Goal: Task Accomplishment & Management: Manage account settings

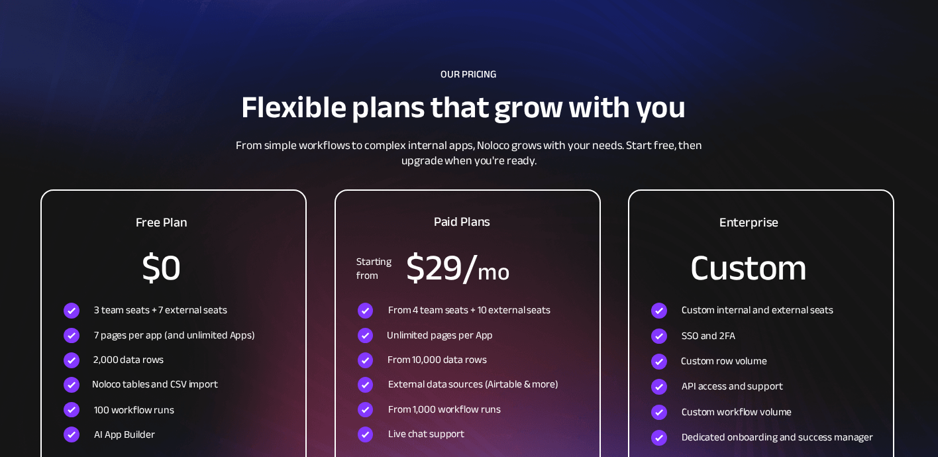
scroll to position [4573, 0]
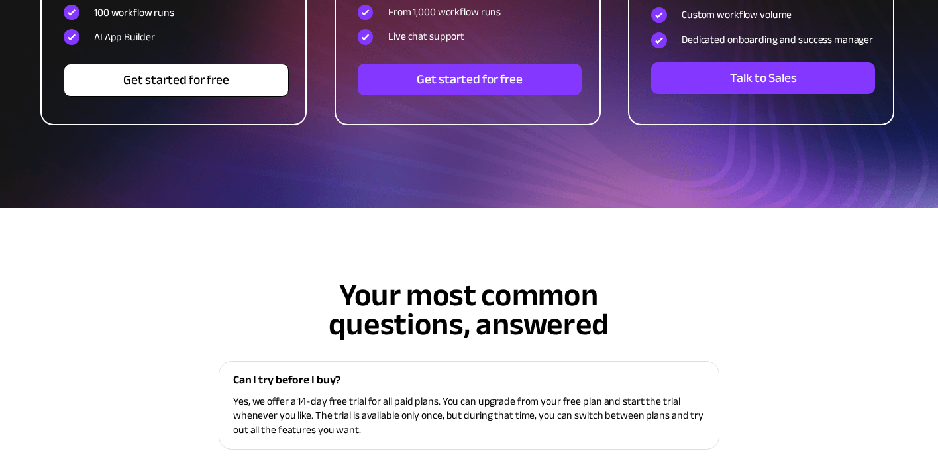
click at [213, 83] on span "Get started for free" at bounding box center [176, 80] width 224 height 16
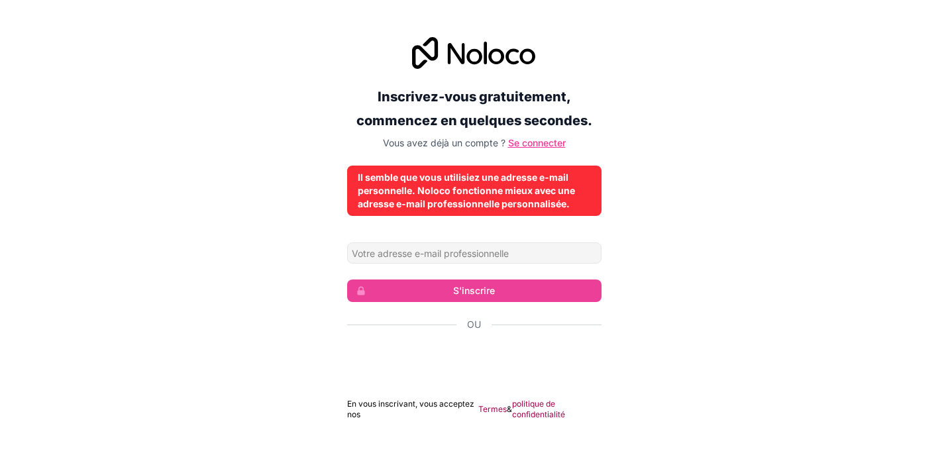
click at [532, 141] on font "Se connecter" at bounding box center [537, 142] width 58 height 11
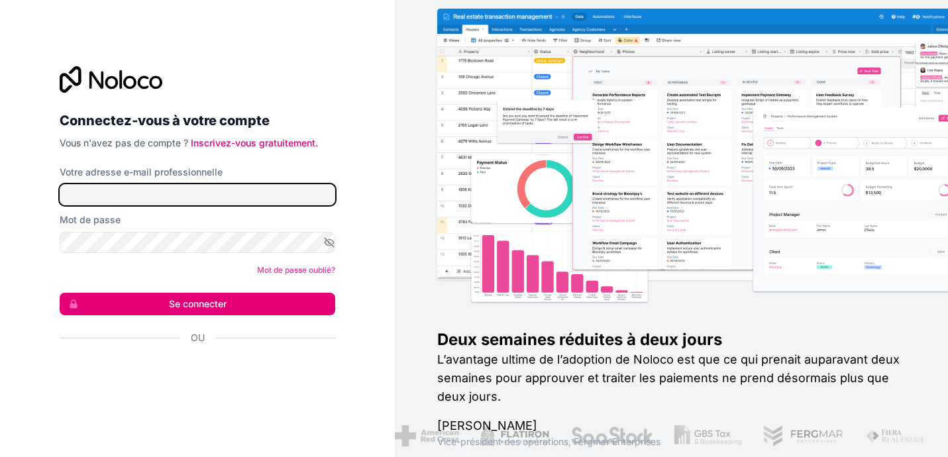
click at [100, 192] on input "Votre adresse e-mail professionnelle" at bounding box center [197, 194] width 275 height 21
type input "ycompain41@gmail.com"
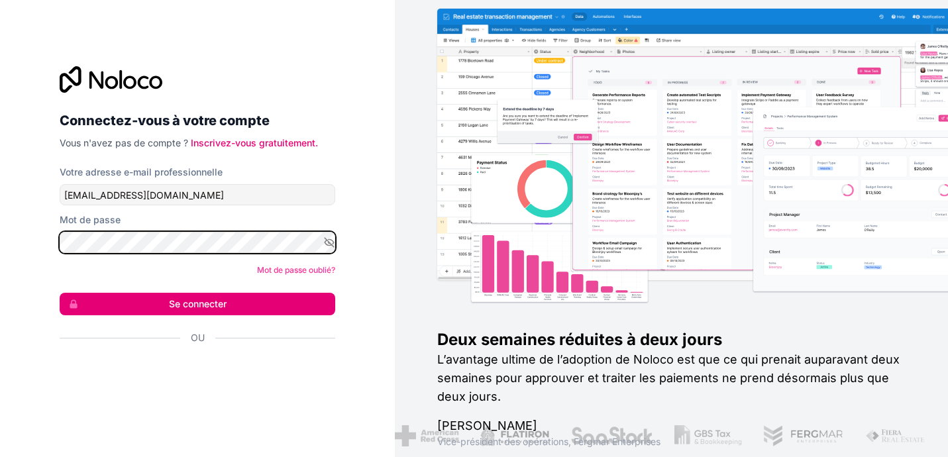
click at [60, 293] on button "Se connecter" at bounding box center [197, 304] width 275 height 23
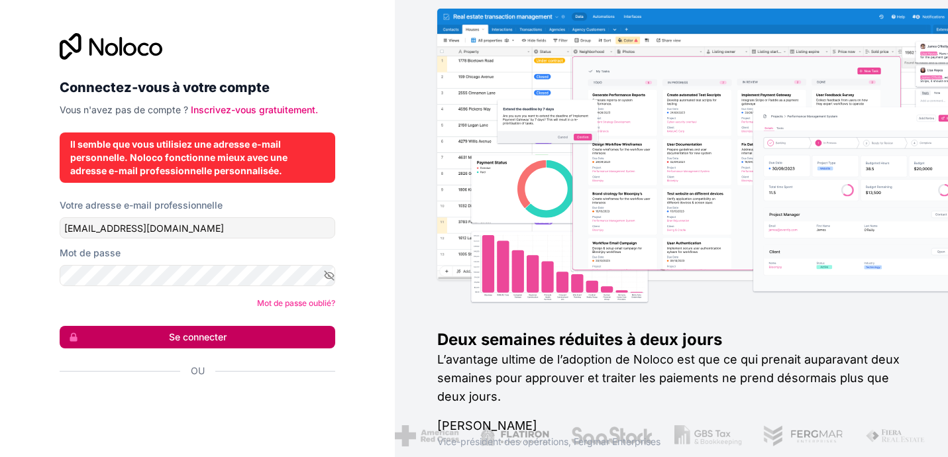
click at [187, 341] on font "Se connecter" at bounding box center [198, 336] width 58 height 11
